Goal: Task Accomplishment & Management: Complete application form

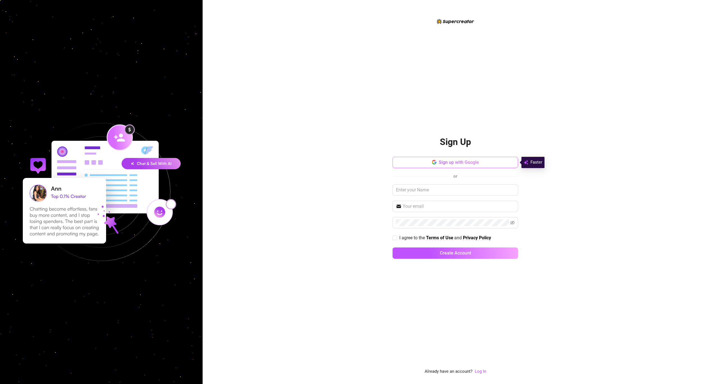
click at [468, 162] on span "Sign up with Google" at bounding box center [459, 162] width 40 height 5
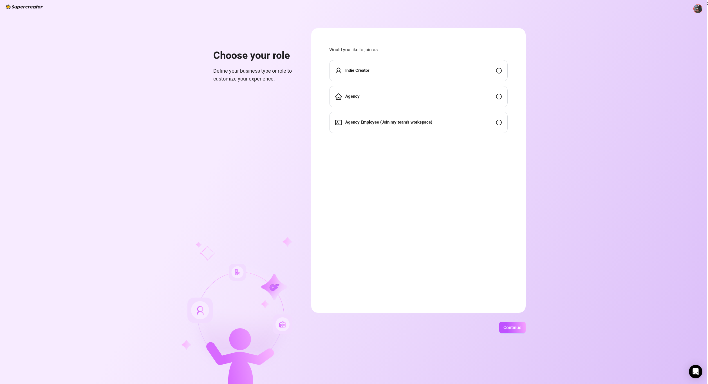
click at [433, 73] on div "Indie Creator" at bounding box center [418, 70] width 178 height 21
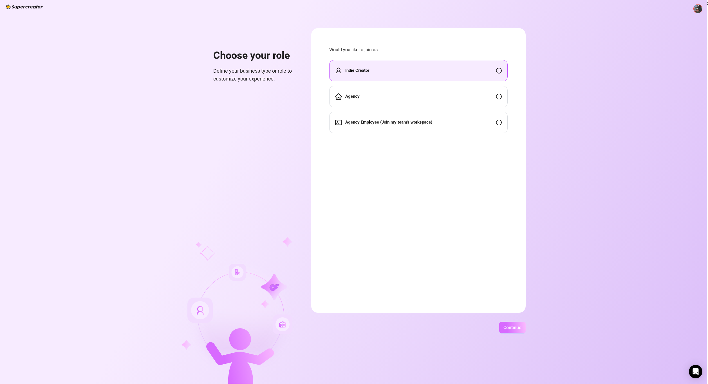
click at [508, 327] on span "Continue" at bounding box center [513, 327] width 18 height 5
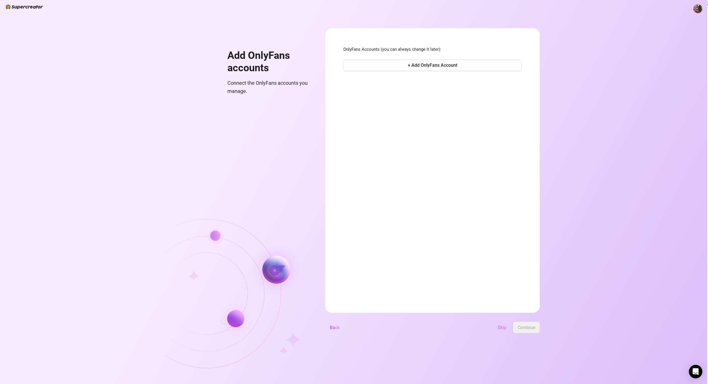
click at [503, 327] on span "Skip" at bounding box center [502, 327] width 9 height 5
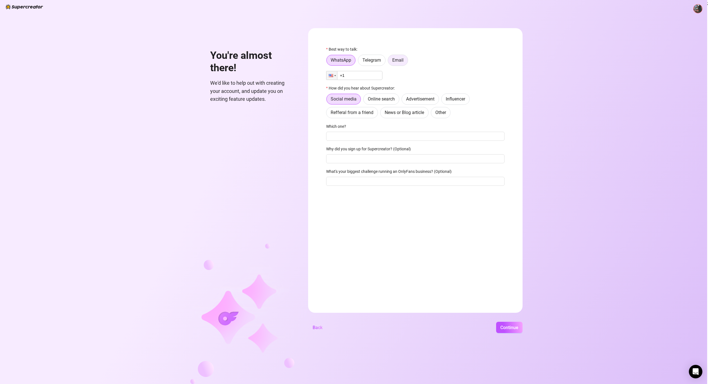
click at [395, 64] on label "Email" at bounding box center [398, 60] width 20 height 11
click at [390, 62] on input "Email" at bounding box center [390, 62] width 0 height 0
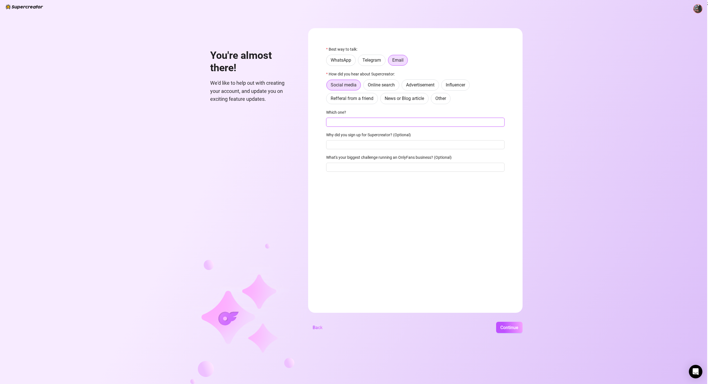
click at [379, 124] on input "Which one?" at bounding box center [415, 122] width 178 height 9
type input "Google"
click at [385, 144] on input "Why did you sign up for Supercreator? (Optional)" at bounding box center [415, 144] width 178 height 9
click at [507, 327] on span "Continue" at bounding box center [509, 327] width 18 height 5
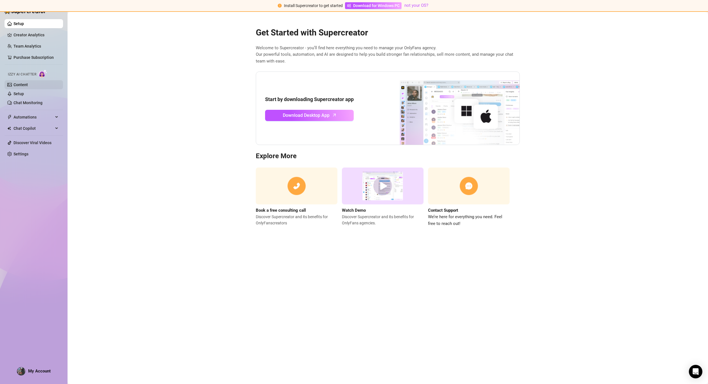
click at [21, 84] on link "Content" at bounding box center [21, 84] width 14 height 5
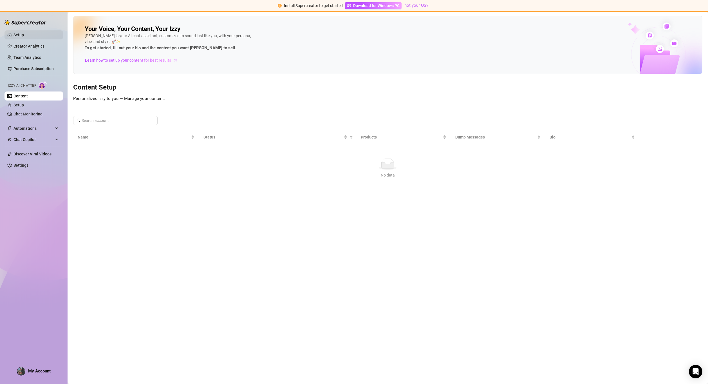
click at [24, 35] on link "Setup" at bounding box center [19, 35] width 10 height 5
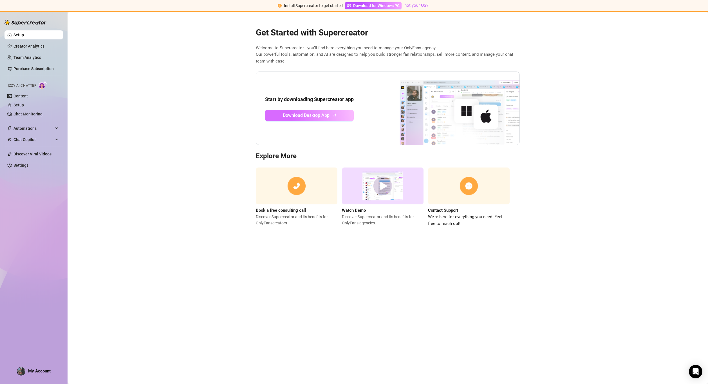
click at [334, 116] on icon "arrow-up" at bounding box center [334, 115] width 6 height 6
